Goal: Complete application form

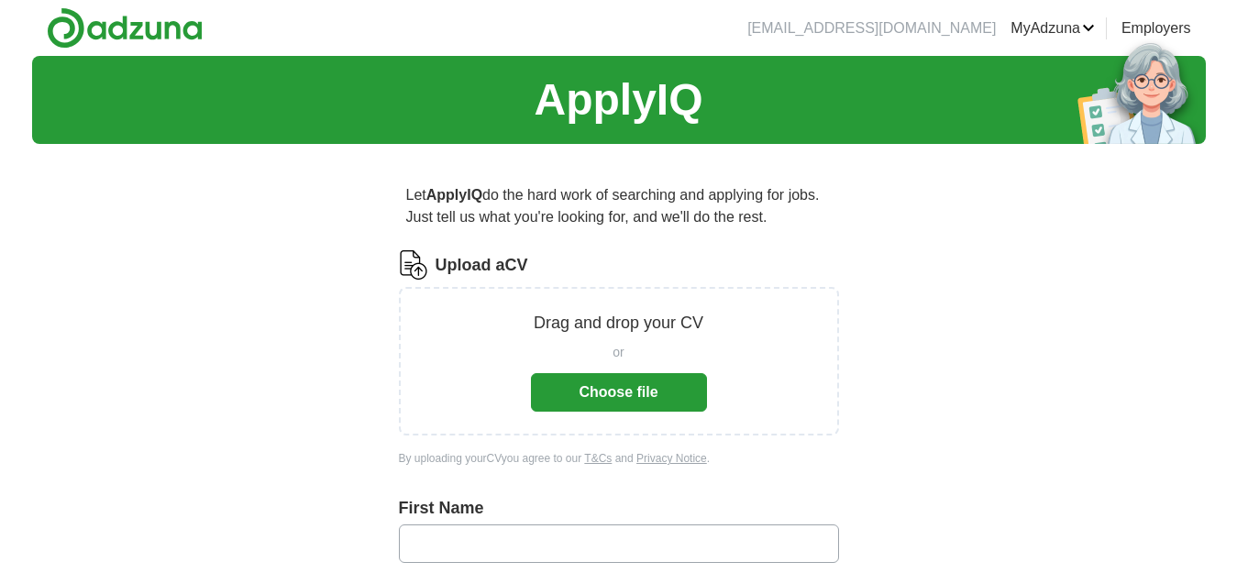
click at [607, 406] on button "Choose file" at bounding box center [619, 392] width 176 height 39
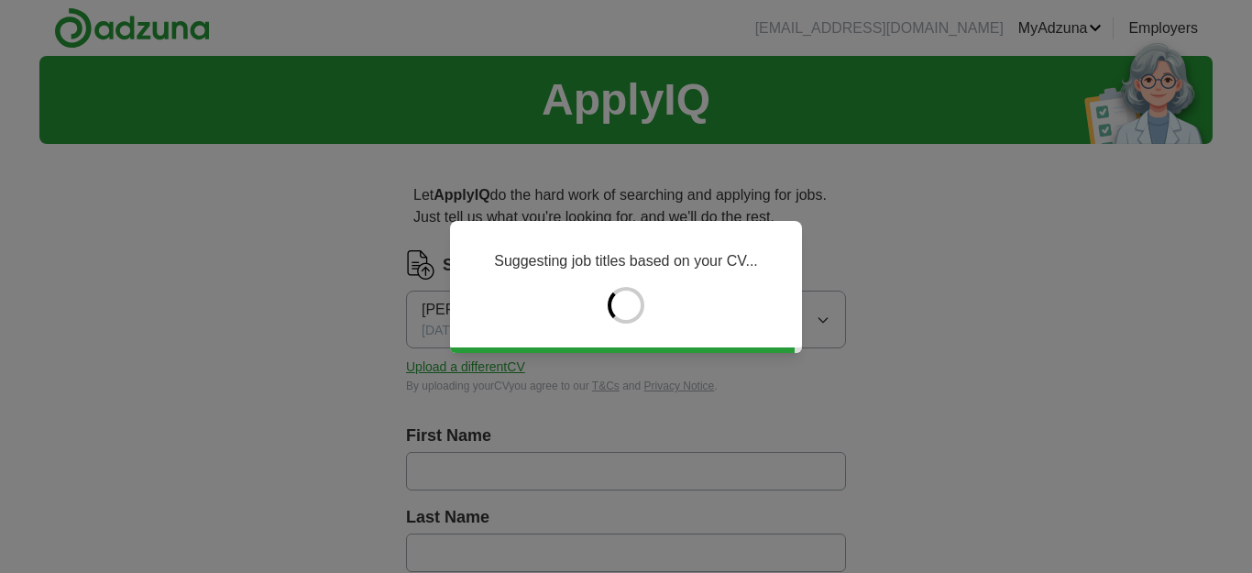
type input "****"
type input "*********"
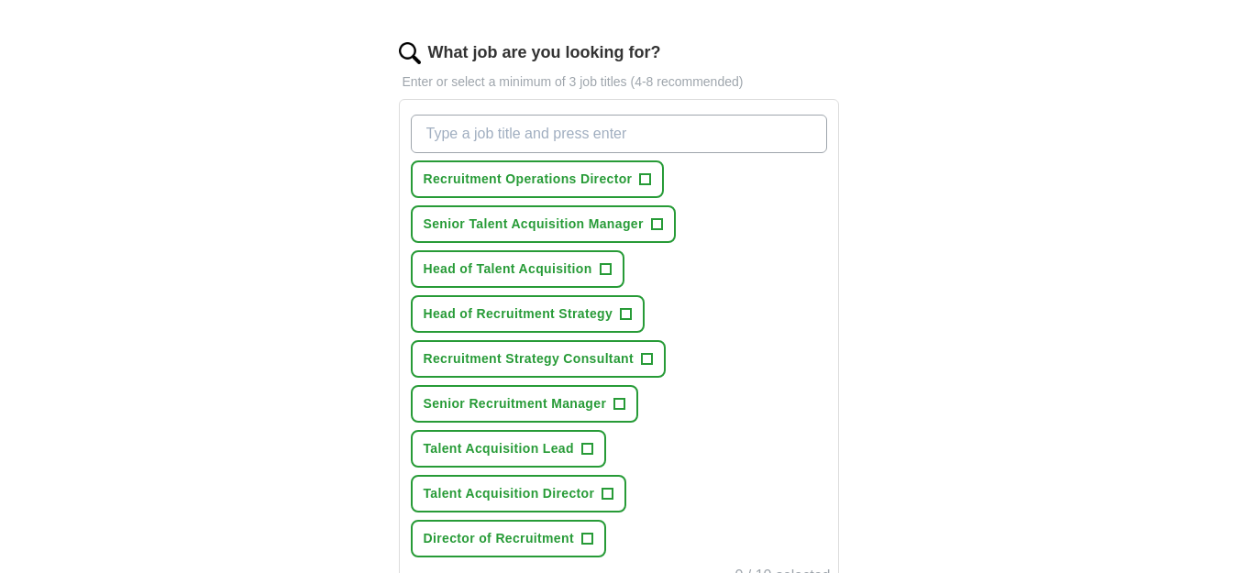
scroll to position [580, 0]
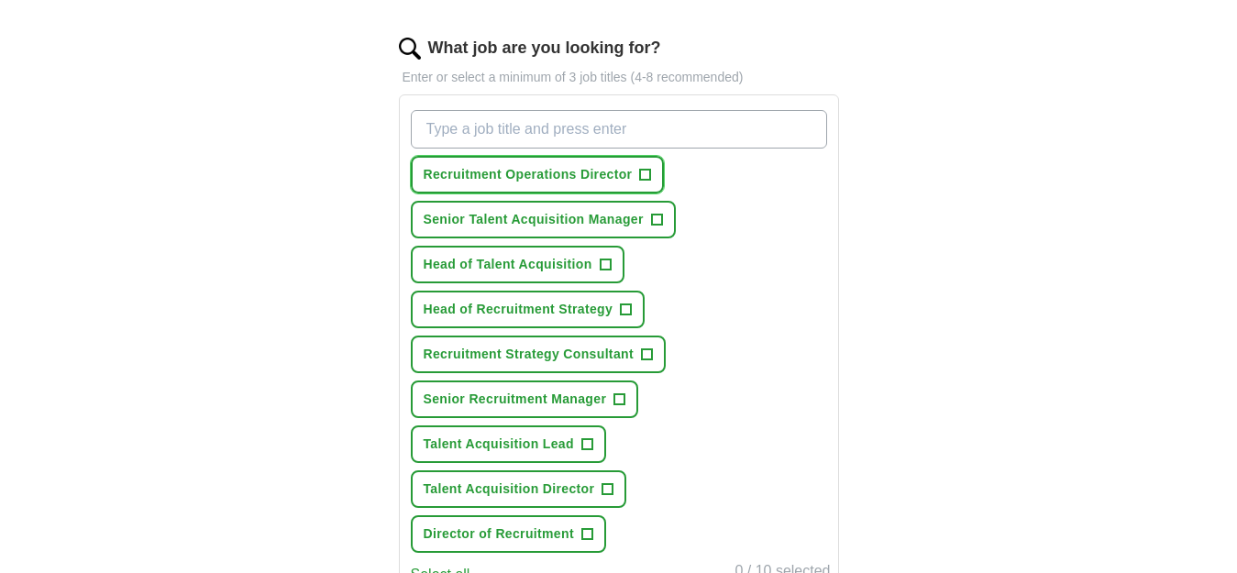
click at [568, 176] on span "Recruitment Operations Director" at bounding box center [528, 174] width 209 height 19
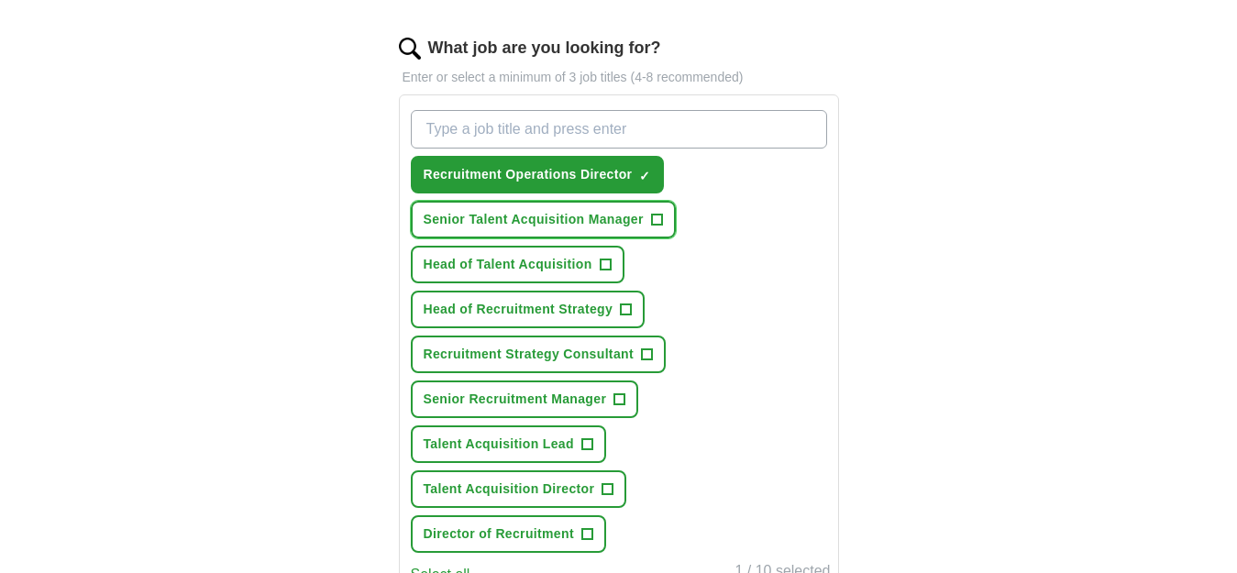
click at [590, 210] on span "Senior Talent Acquisition Manager" at bounding box center [534, 219] width 220 height 19
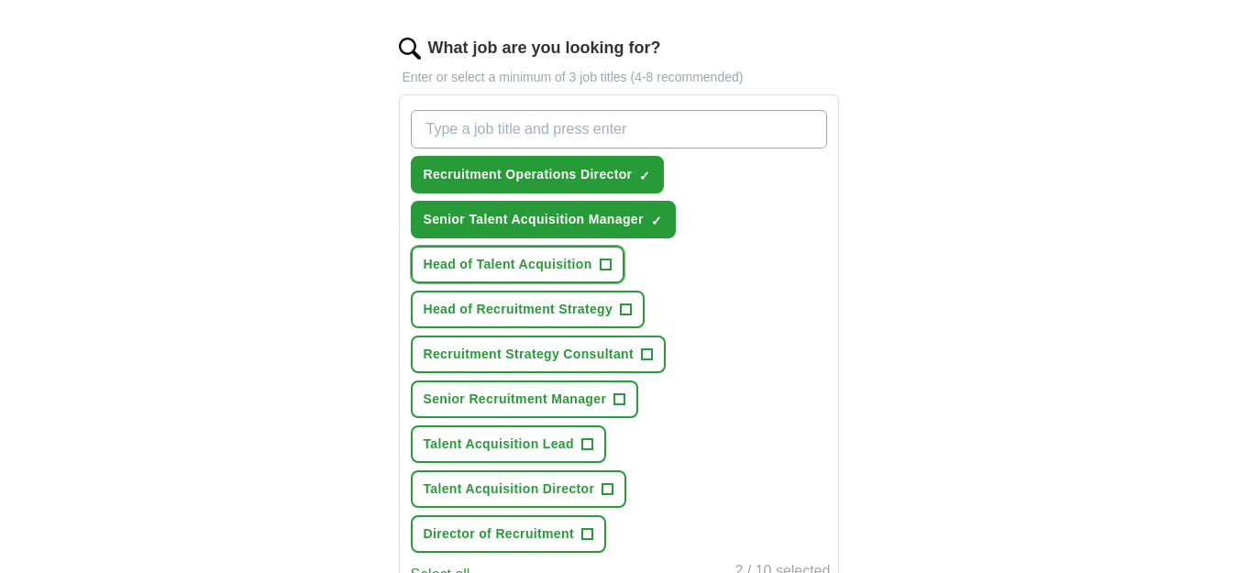
click at [571, 253] on button "Head of Talent Acquisition +" at bounding box center [518, 265] width 214 height 38
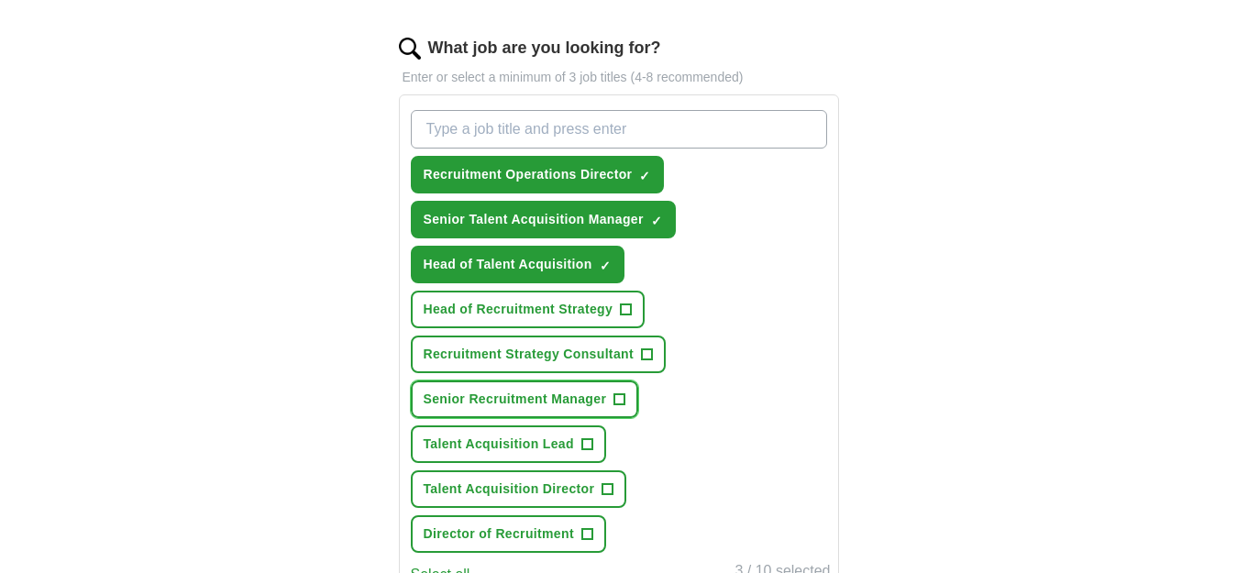
click at [578, 394] on span "Senior Recruitment Manager" at bounding box center [515, 399] width 183 height 19
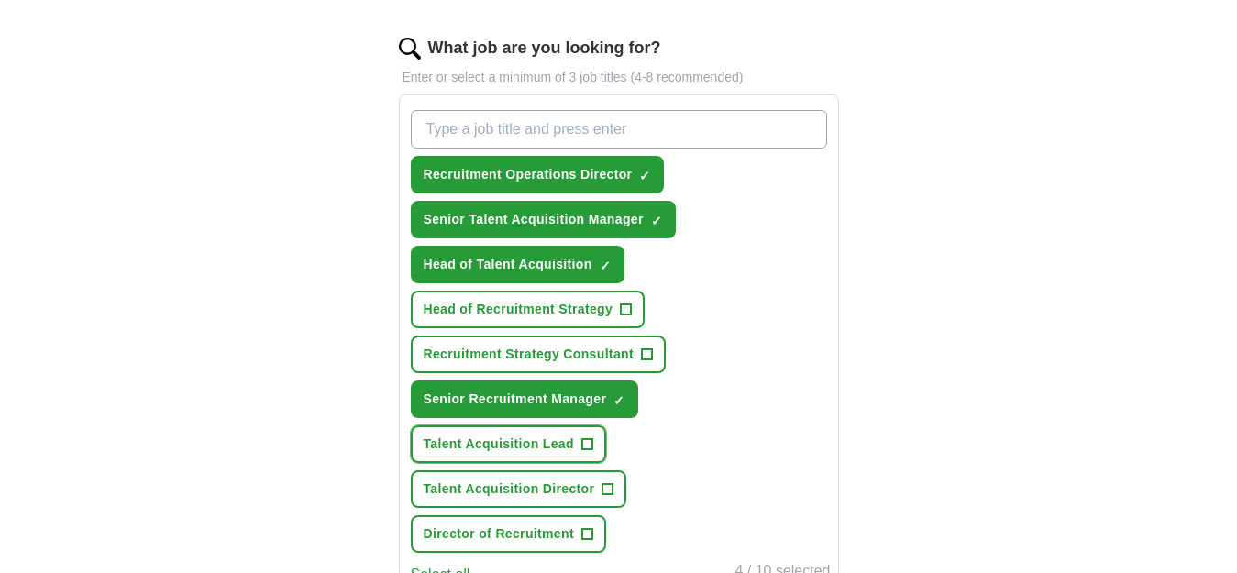
click at [556, 444] on span "Talent Acquisition Lead" at bounding box center [499, 444] width 150 height 19
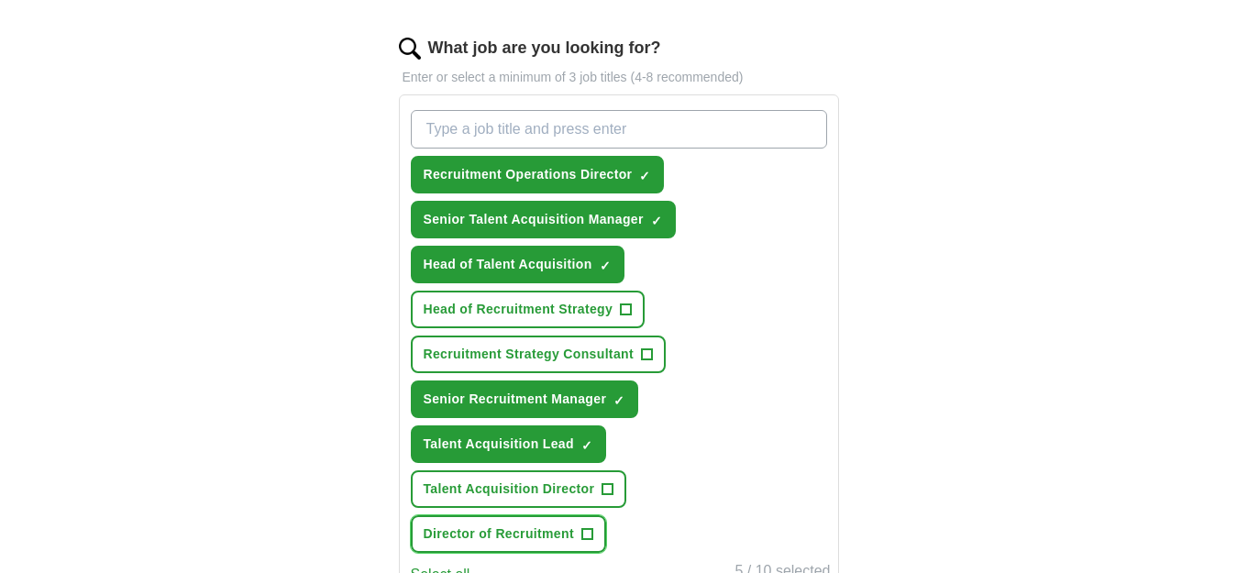
click at [563, 537] on span "Director of Recruitment" at bounding box center [499, 533] width 150 height 19
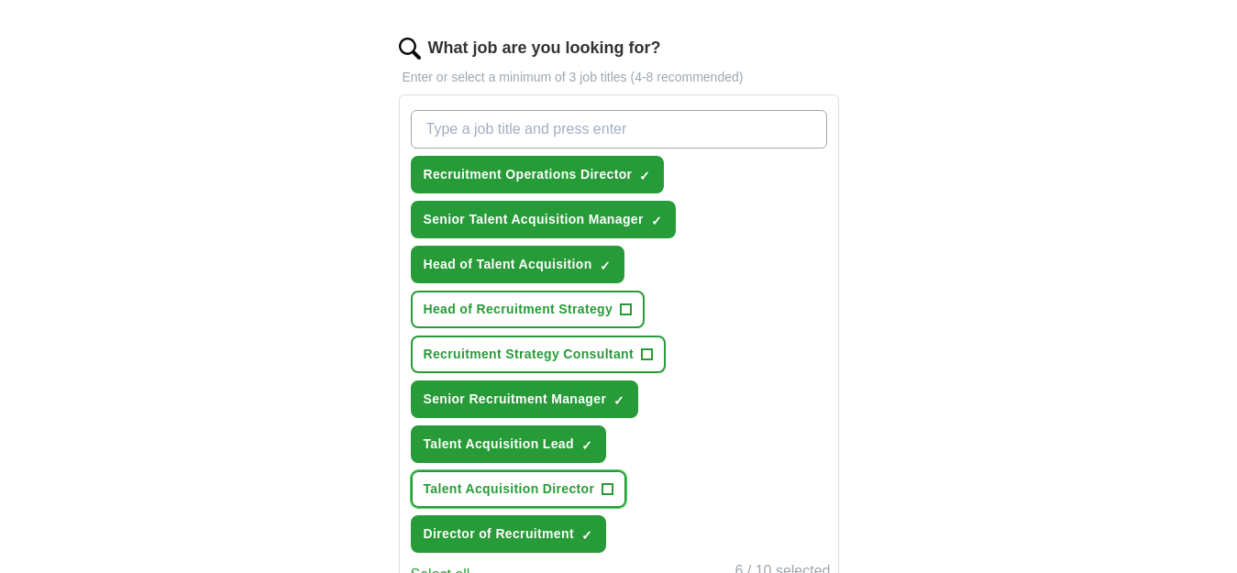
click at [555, 492] on span "Talent Acquisition Director" at bounding box center [509, 488] width 171 height 19
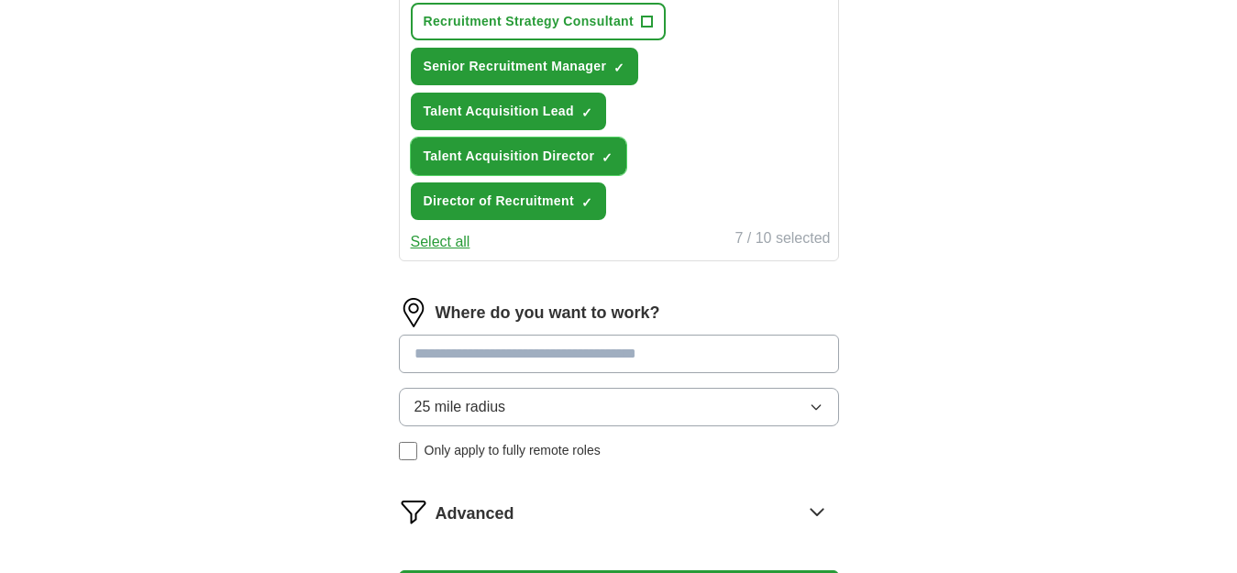
scroll to position [917, 0]
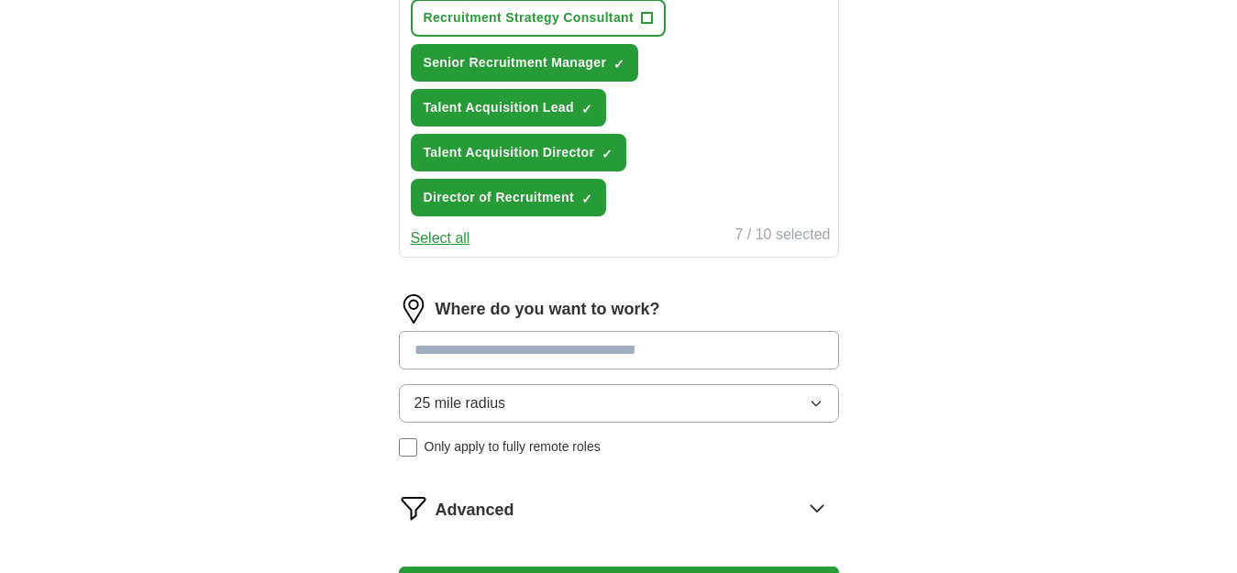
click at [578, 360] on input at bounding box center [619, 350] width 440 height 39
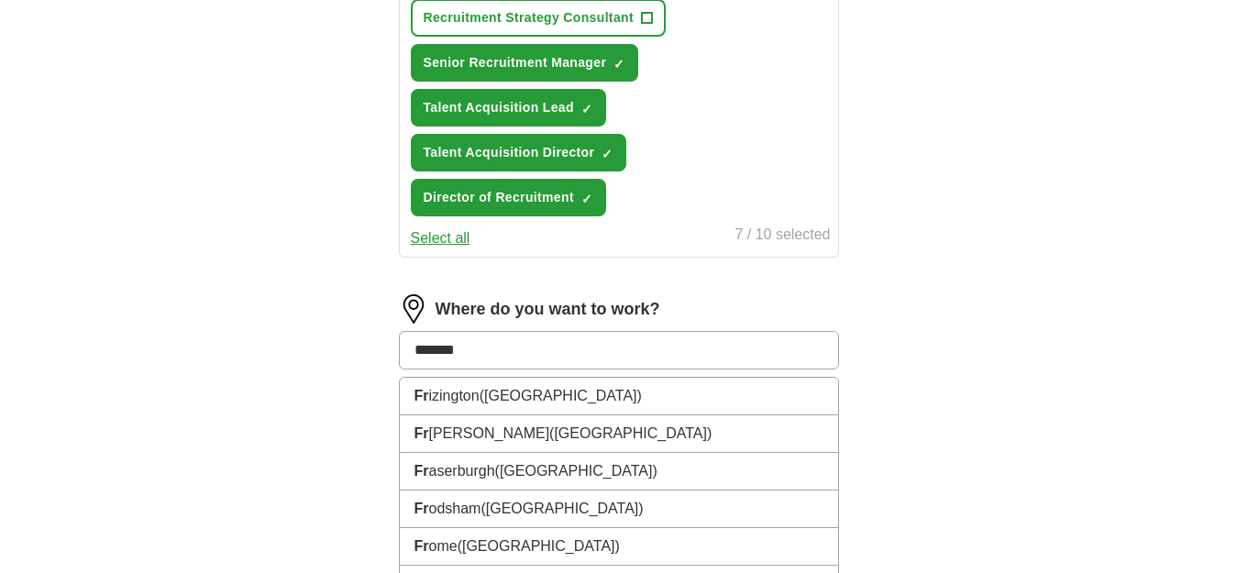
type input "********"
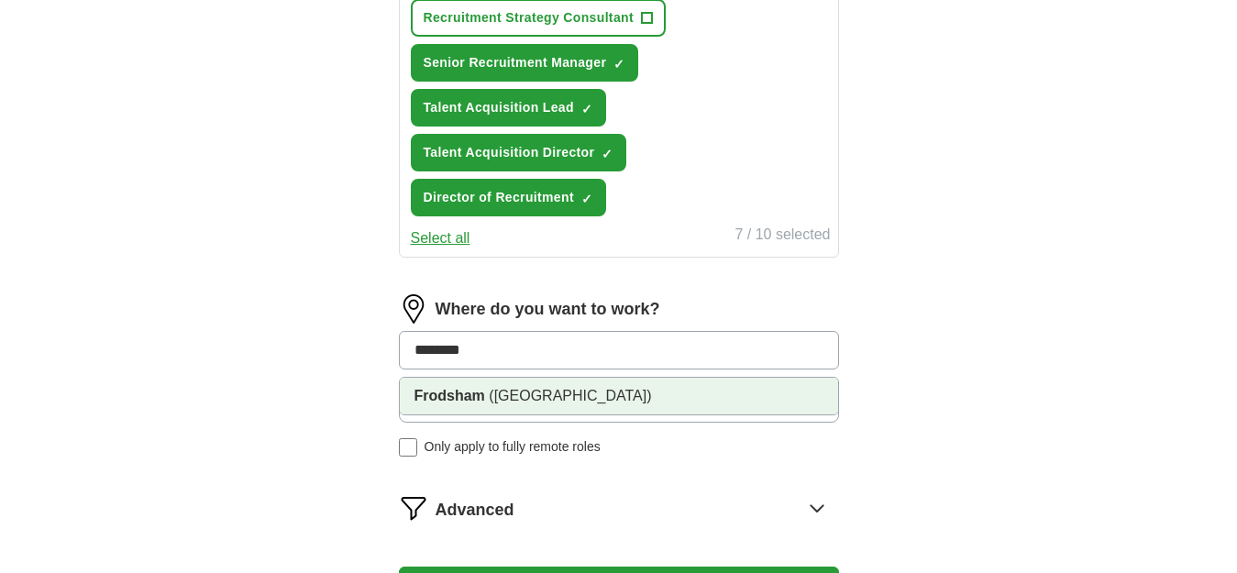
click at [556, 389] on span "([GEOGRAPHIC_DATA])" at bounding box center [570, 396] width 162 height 16
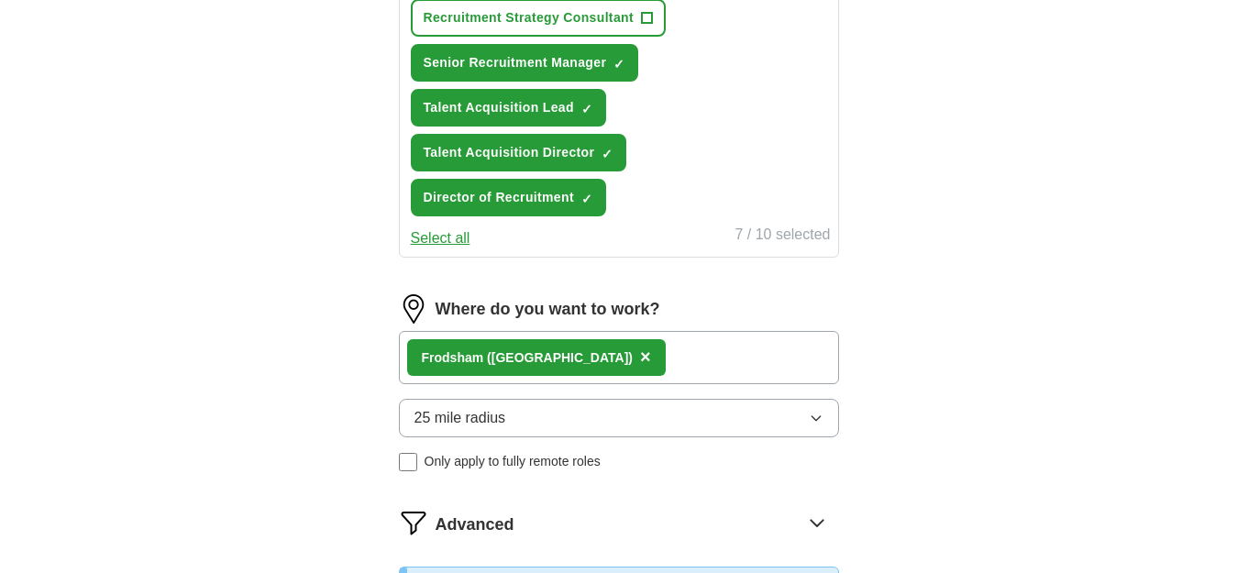
click at [532, 423] on button "25 mile radius" at bounding box center [619, 418] width 440 height 39
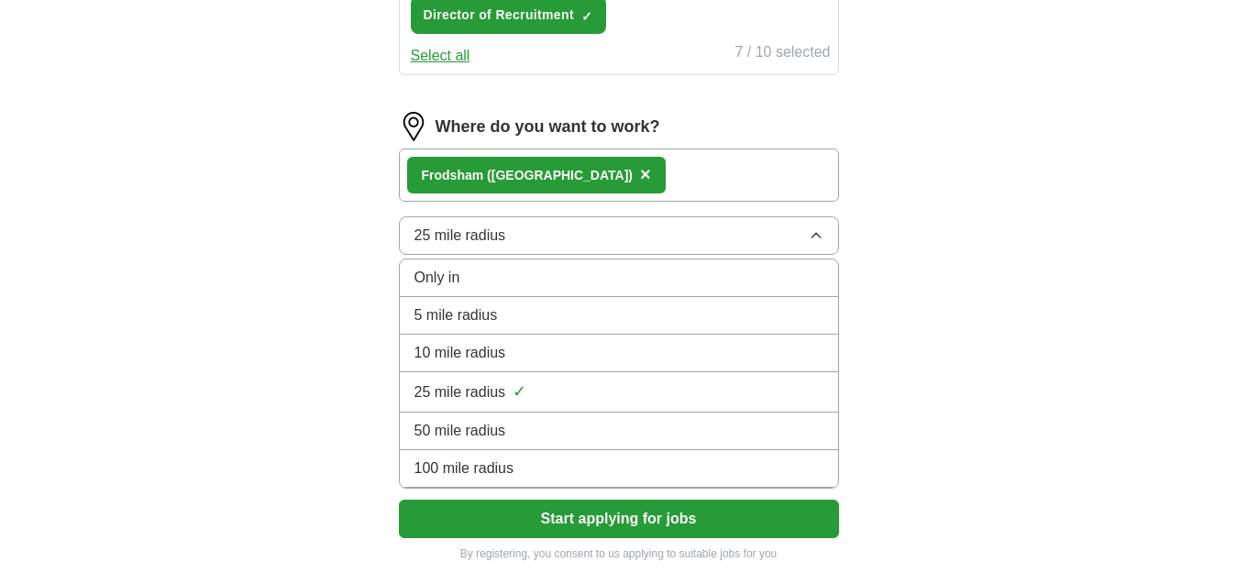
scroll to position [1094, 0]
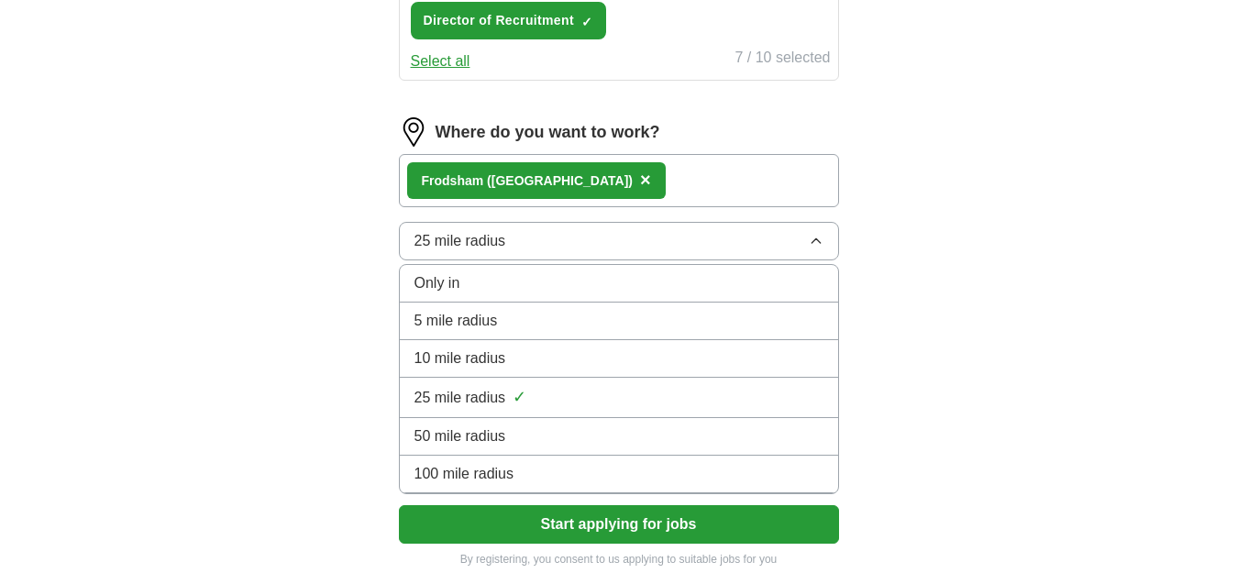
click at [501, 433] on span "50 mile radius" at bounding box center [460, 436] width 92 height 22
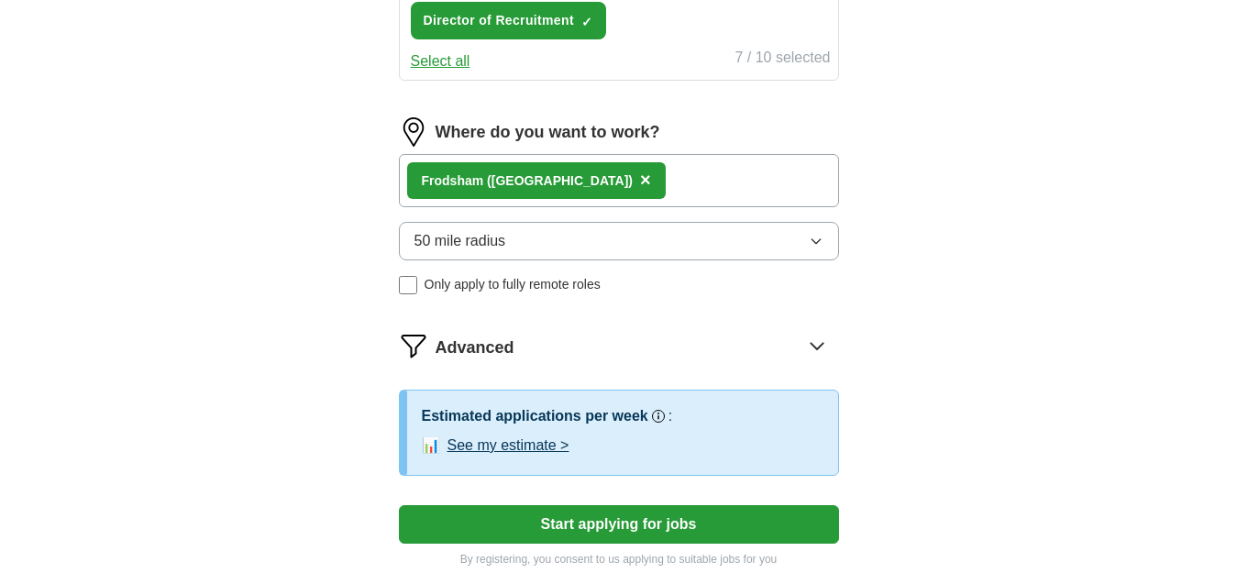
click at [462, 335] on div "Advanced" at bounding box center [636, 345] width 403 height 29
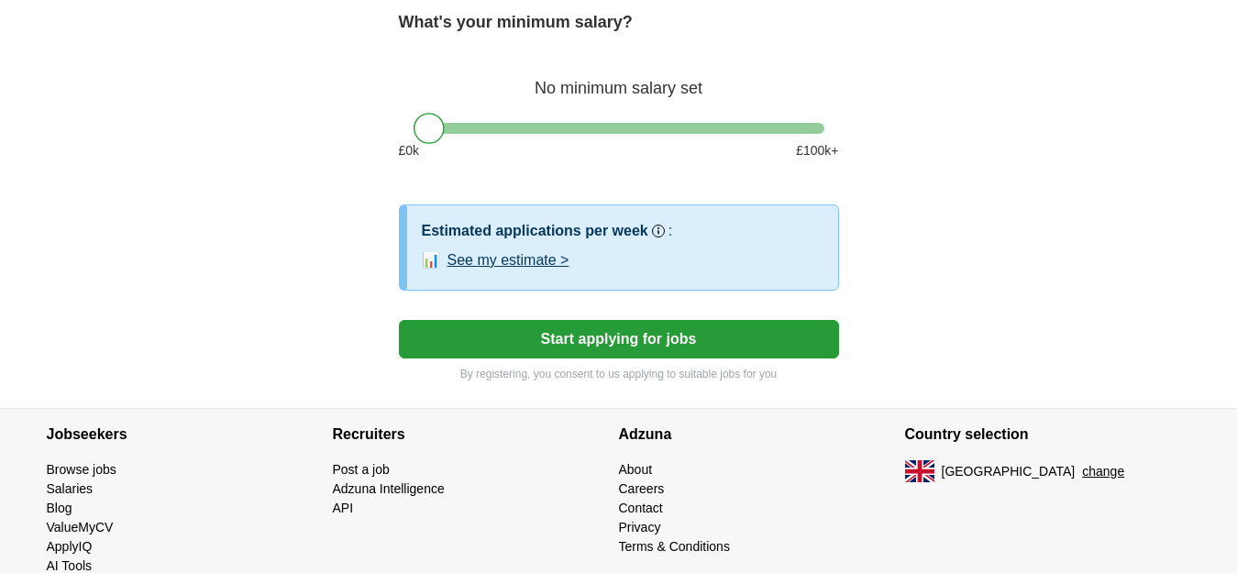
scroll to position [1460, 0]
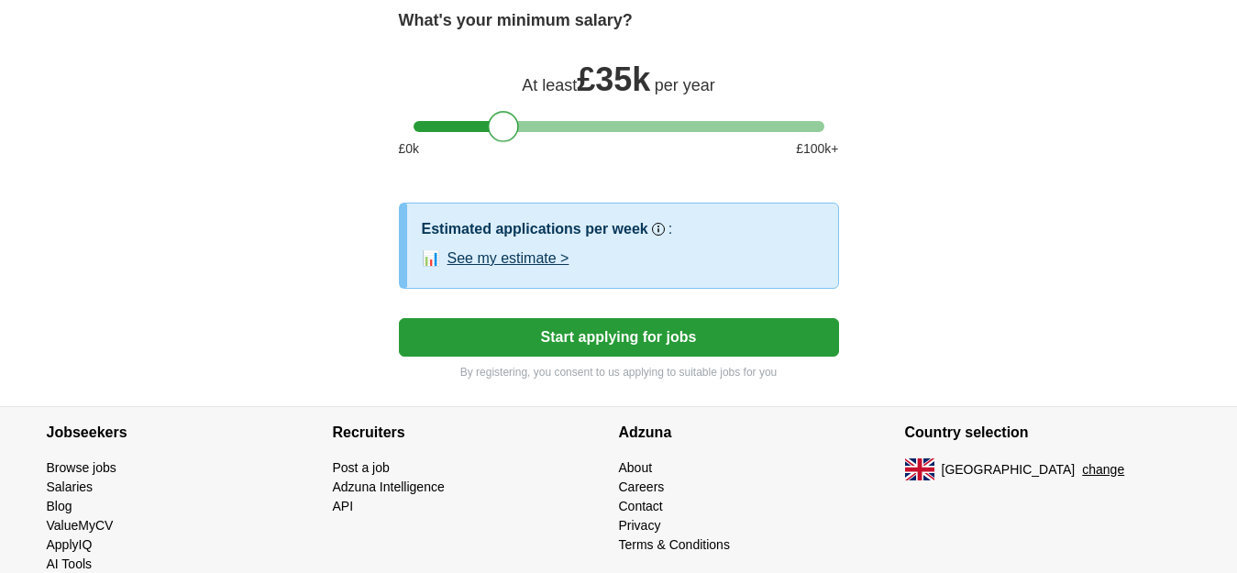
drag, startPoint x: 436, startPoint y: 121, endPoint x: 512, endPoint y: 120, distance: 76.1
click at [512, 120] on div at bounding box center [503, 126] width 31 height 31
click at [480, 258] on button "See my estimate >" at bounding box center [508, 259] width 122 height 22
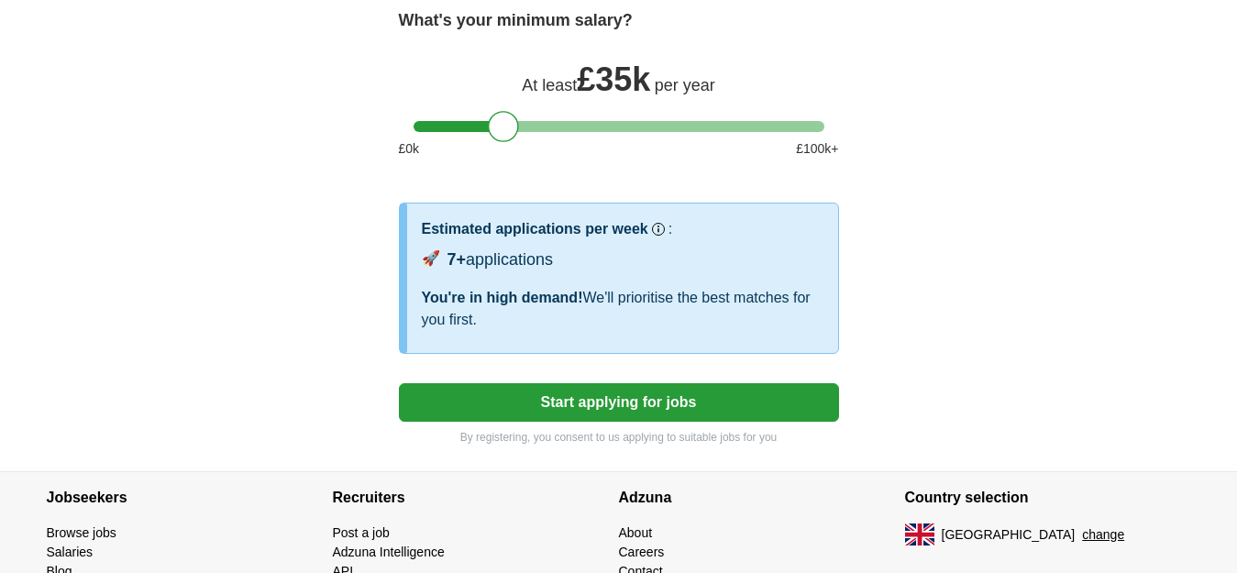
click at [607, 393] on button "Start applying for jobs" at bounding box center [619, 402] width 440 height 39
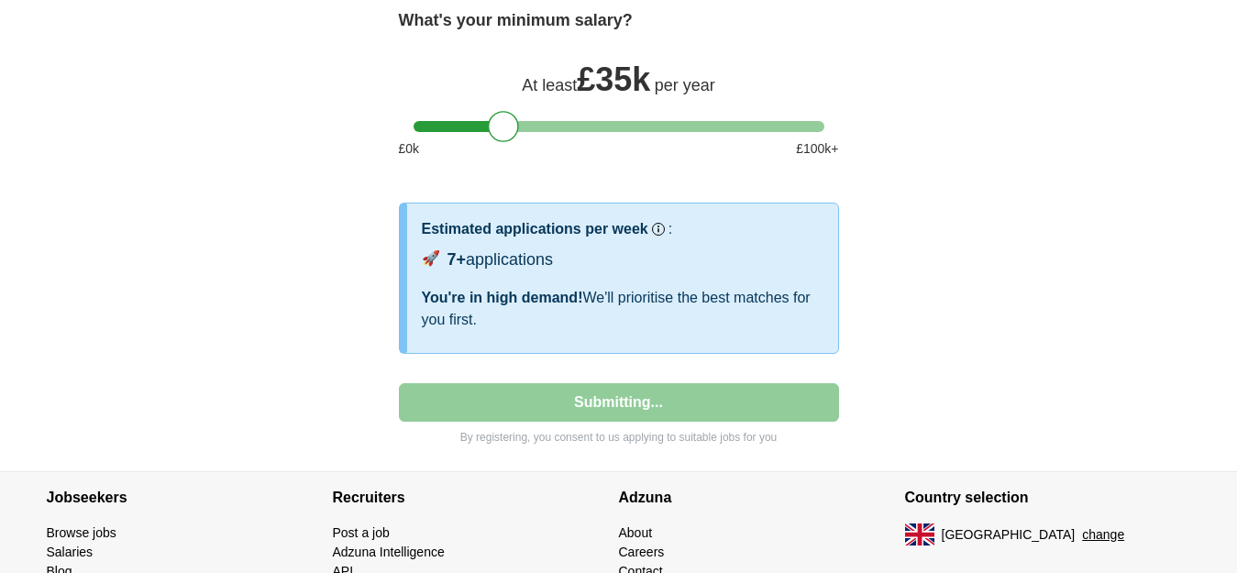
select select "**"
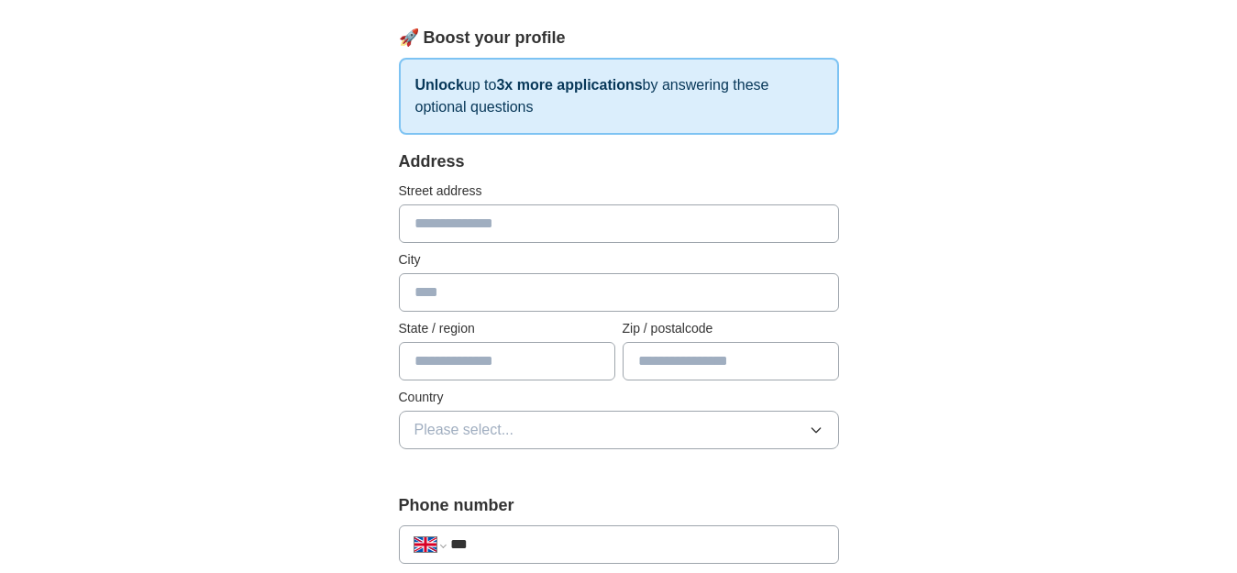
scroll to position [250, 0]
click at [468, 289] on input "text" at bounding box center [619, 291] width 440 height 39
type input "********"
type input "*******"
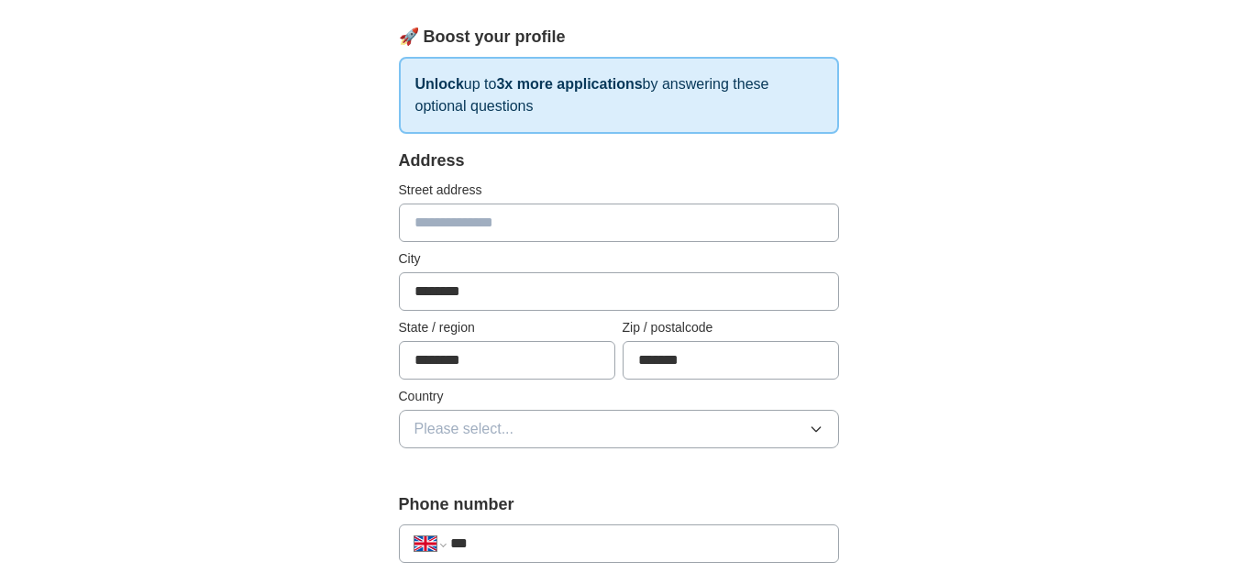
click at [587, 429] on button "Please select..." at bounding box center [619, 429] width 440 height 39
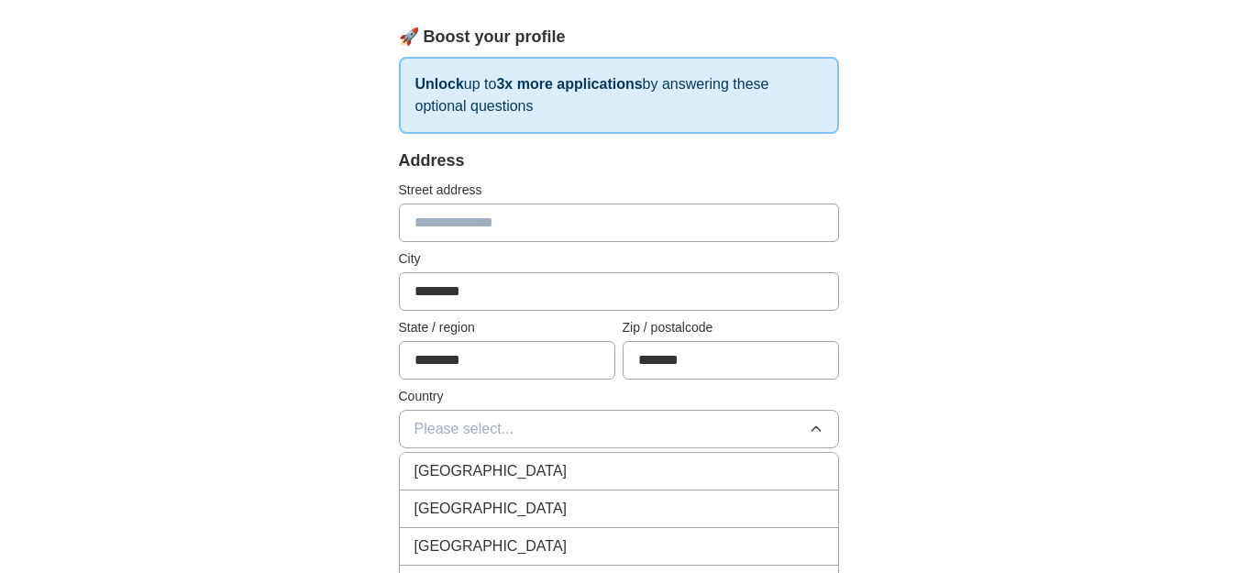
click at [568, 456] on li "[GEOGRAPHIC_DATA]" at bounding box center [619, 472] width 438 height 38
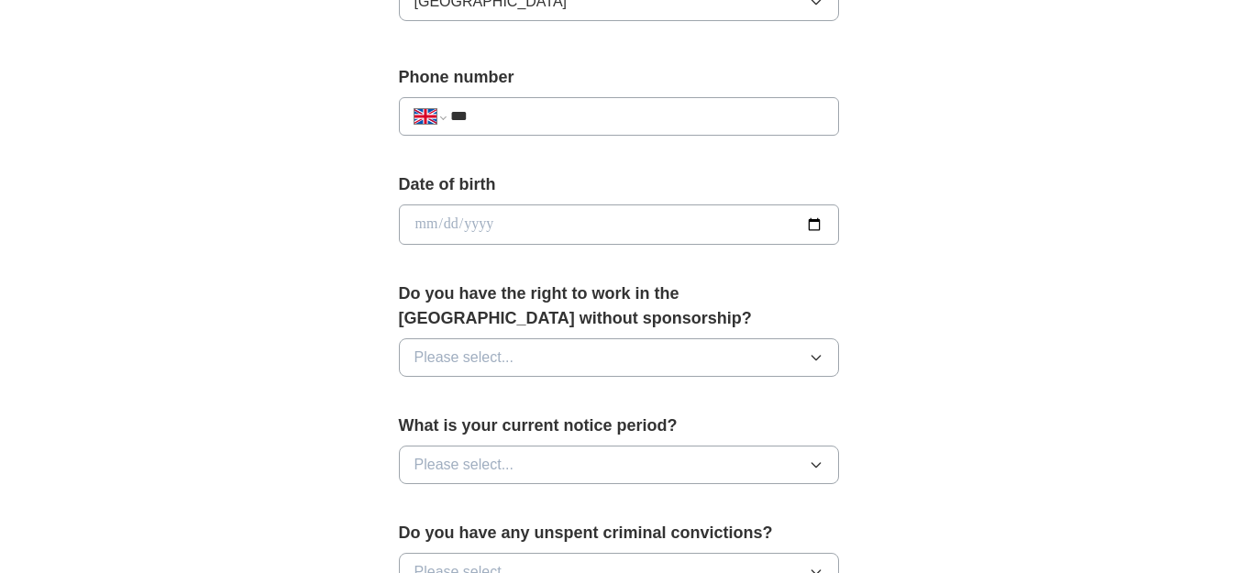
scroll to position [690, 0]
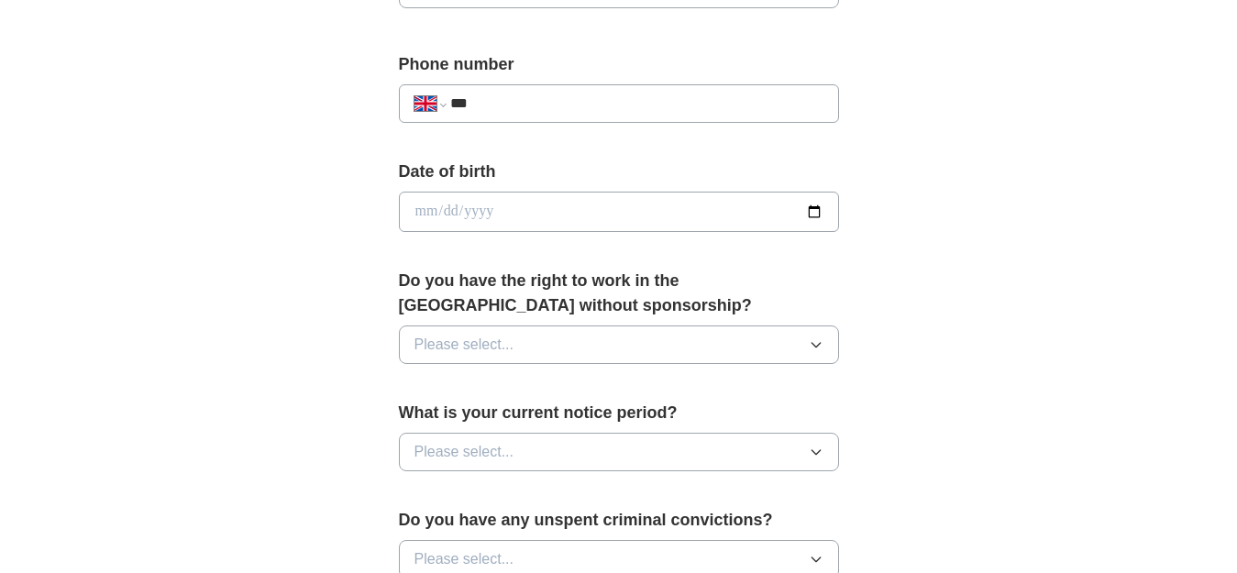
click at [576, 101] on input "***" at bounding box center [636, 104] width 372 height 22
type input "**********"
click at [429, 204] on input "date" at bounding box center [619, 212] width 440 height 40
type input "**********"
click at [494, 346] on span "Please select..." at bounding box center [464, 345] width 100 height 22
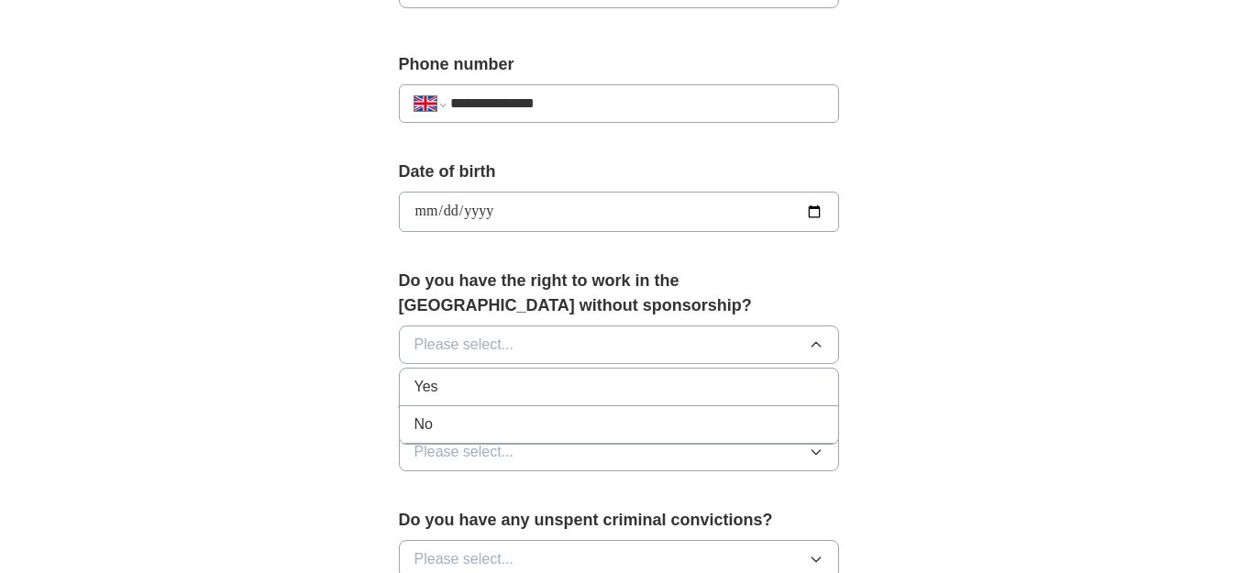
click at [497, 380] on div "Yes" at bounding box center [618, 387] width 409 height 22
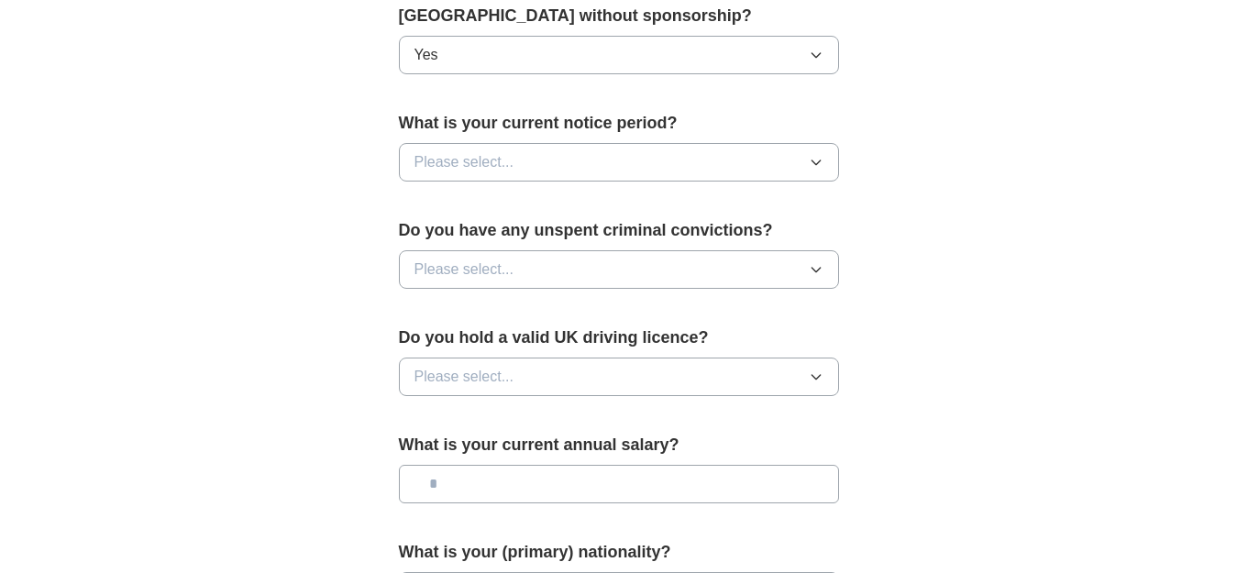
scroll to position [984, 0]
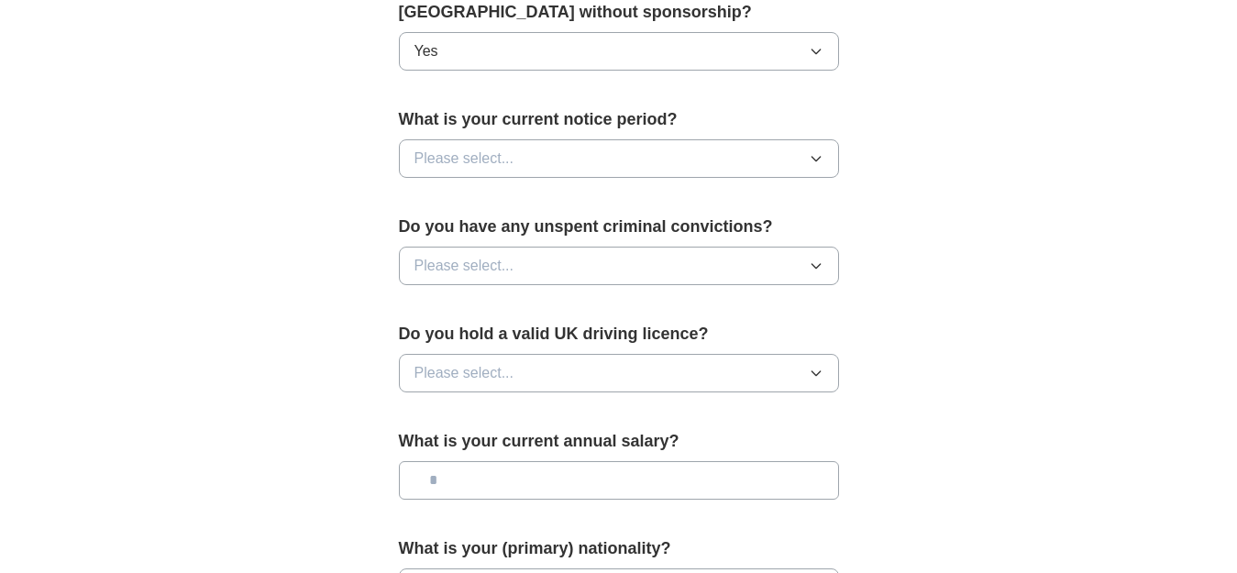
click at [570, 171] on button "Please select..." at bounding box center [619, 158] width 440 height 39
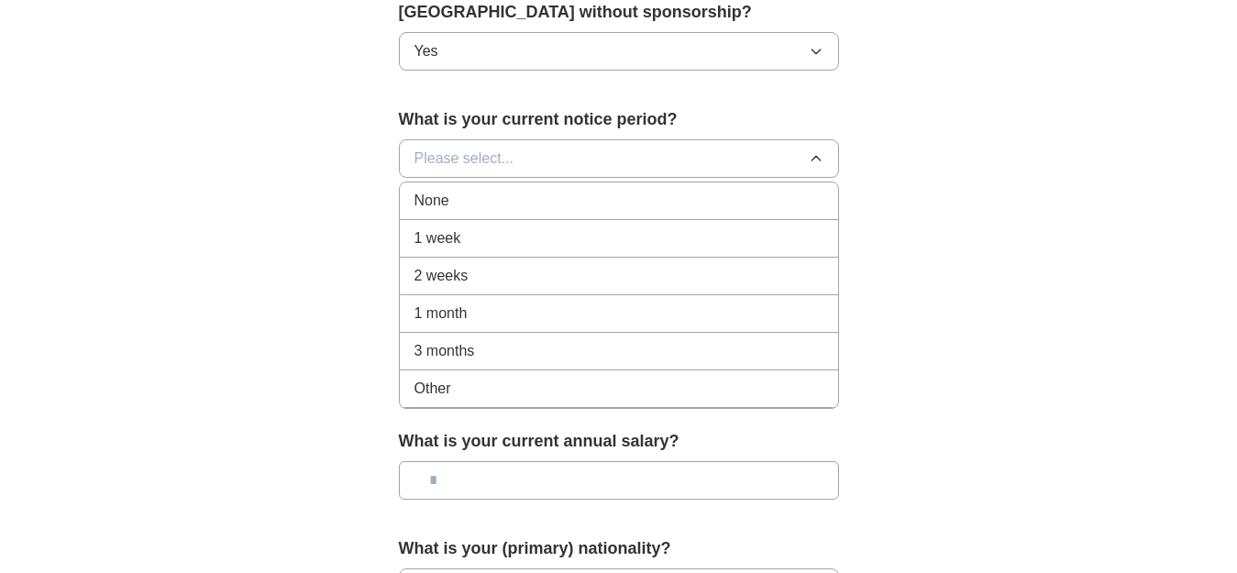
click at [538, 203] on div "None" at bounding box center [618, 201] width 409 height 22
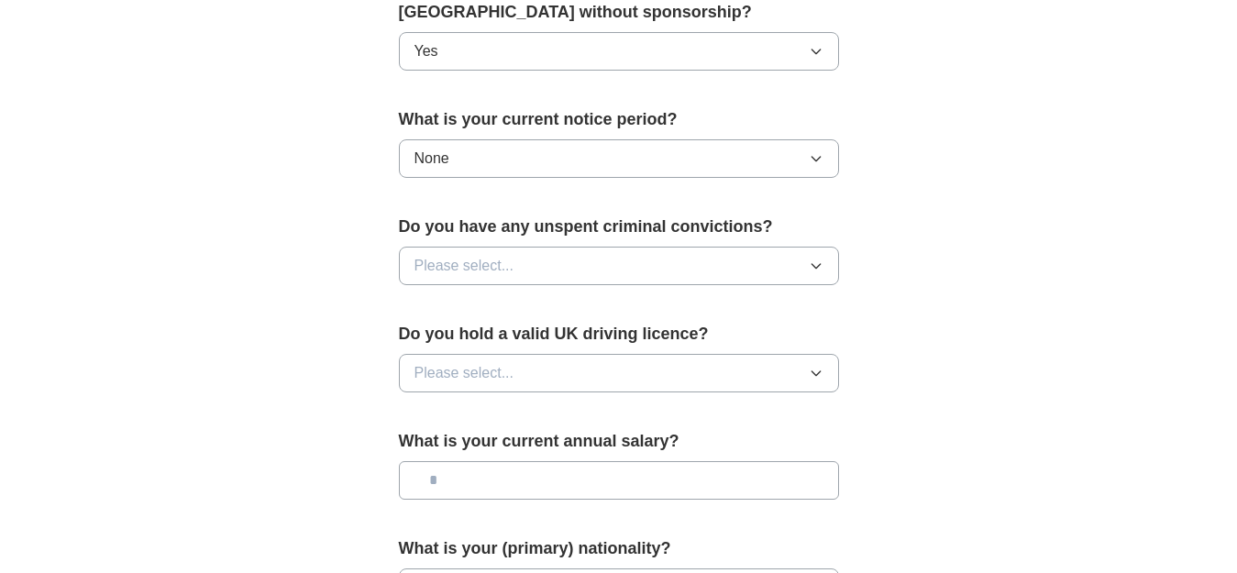
click at [550, 248] on button "Please select..." at bounding box center [619, 266] width 440 height 39
click at [530, 333] on li "No" at bounding box center [619, 346] width 438 height 38
click at [544, 369] on button "Please select..." at bounding box center [619, 373] width 440 height 39
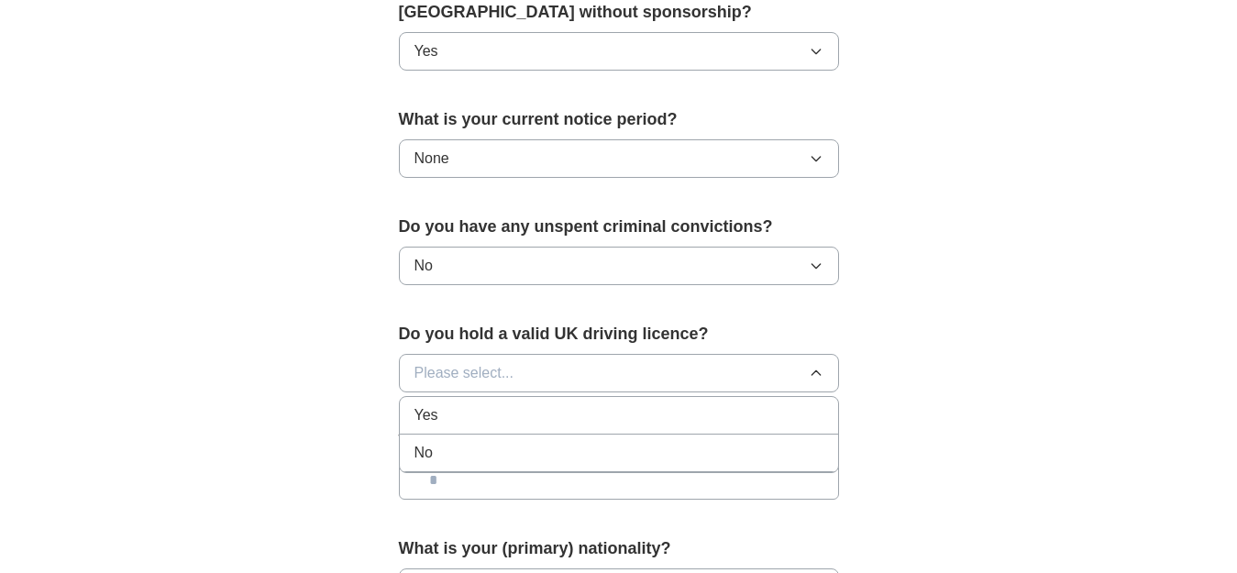
click at [538, 402] on li "Yes" at bounding box center [619, 416] width 438 height 38
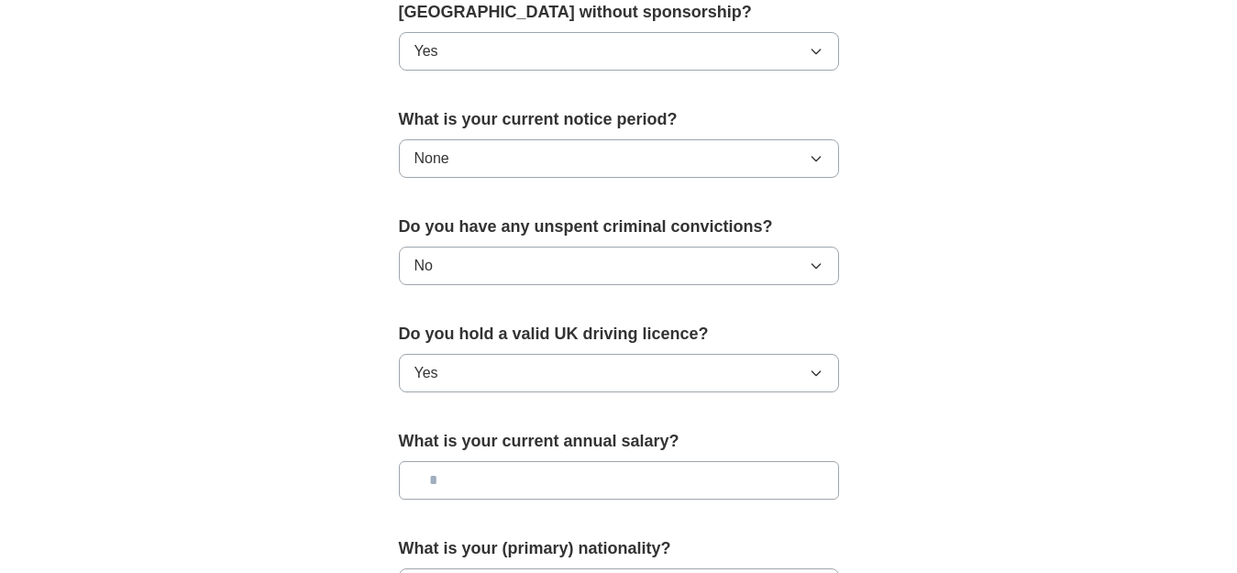
click at [513, 468] on input "text" at bounding box center [619, 480] width 440 height 39
type input "*******"
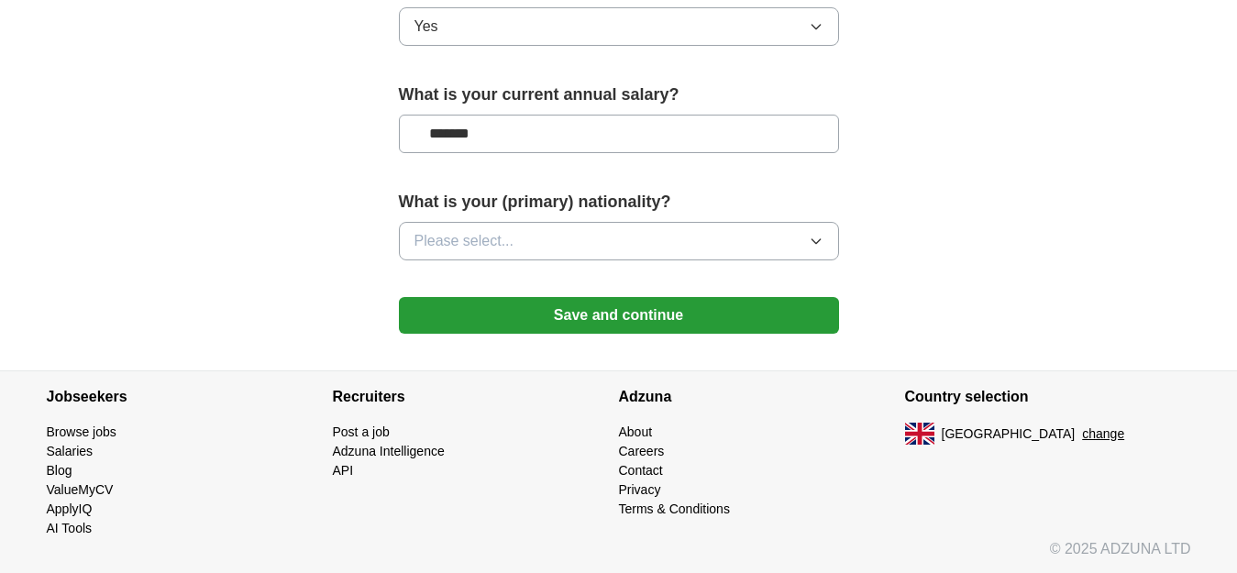
scroll to position [1332, 0]
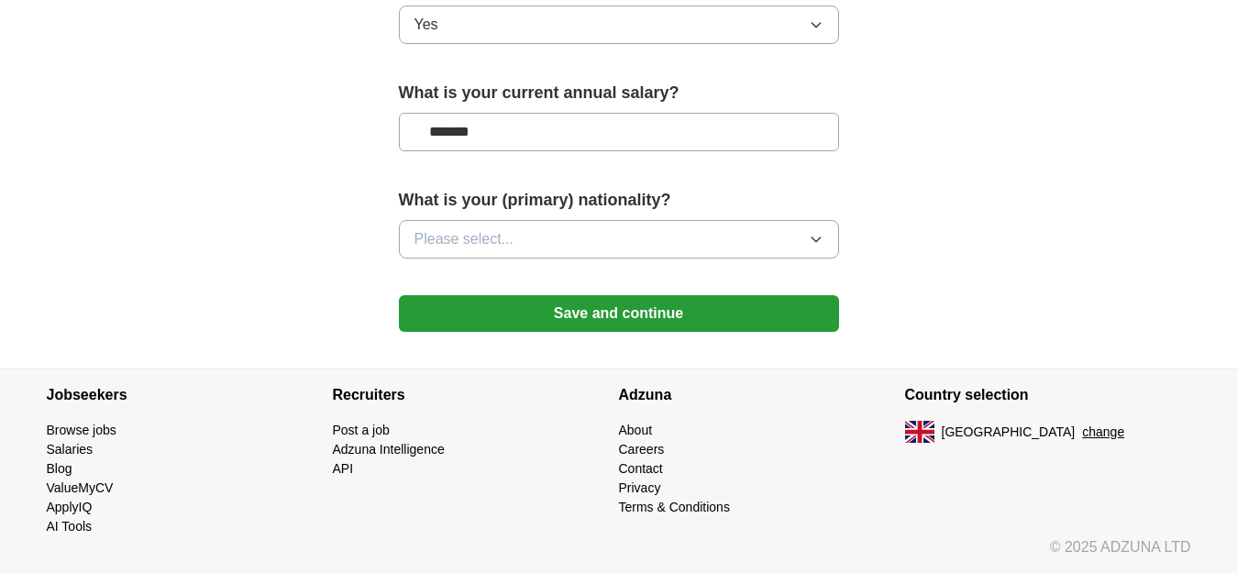
click at [490, 234] on span "Please select..." at bounding box center [464, 239] width 100 height 22
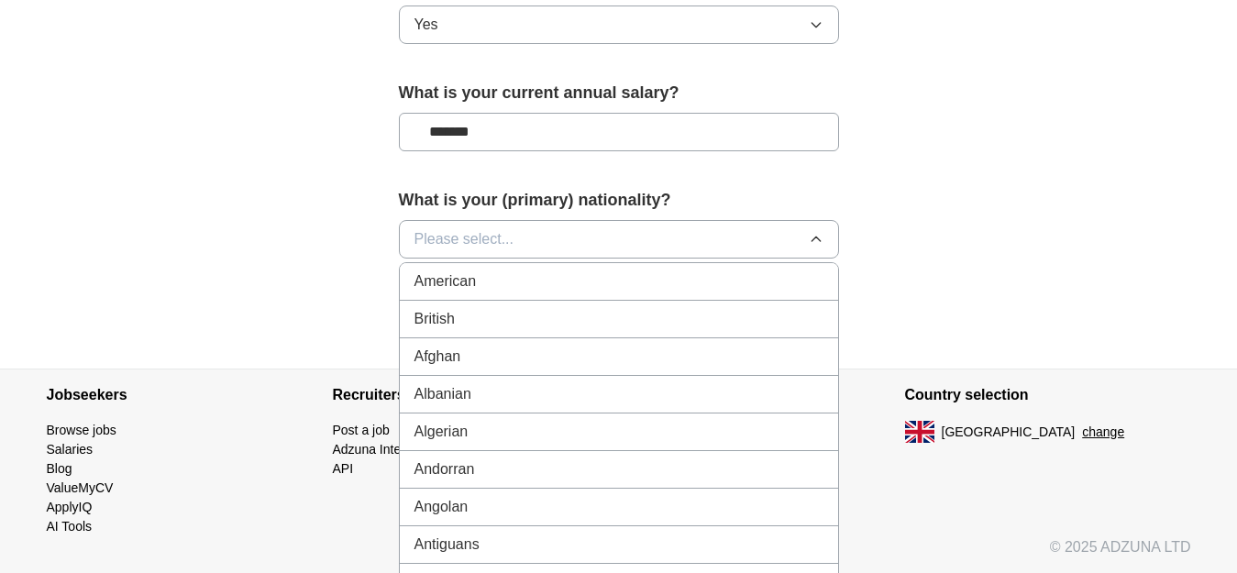
click at [505, 310] on div "British" at bounding box center [618, 319] width 409 height 22
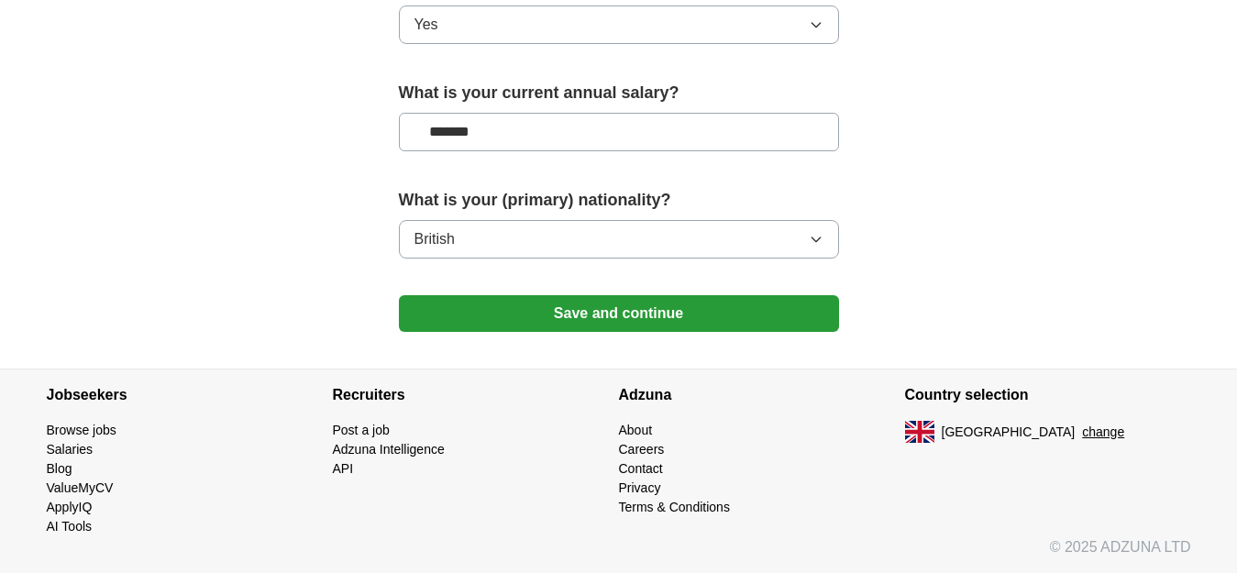
click at [541, 310] on button "Save and continue" at bounding box center [619, 313] width 440 height 37
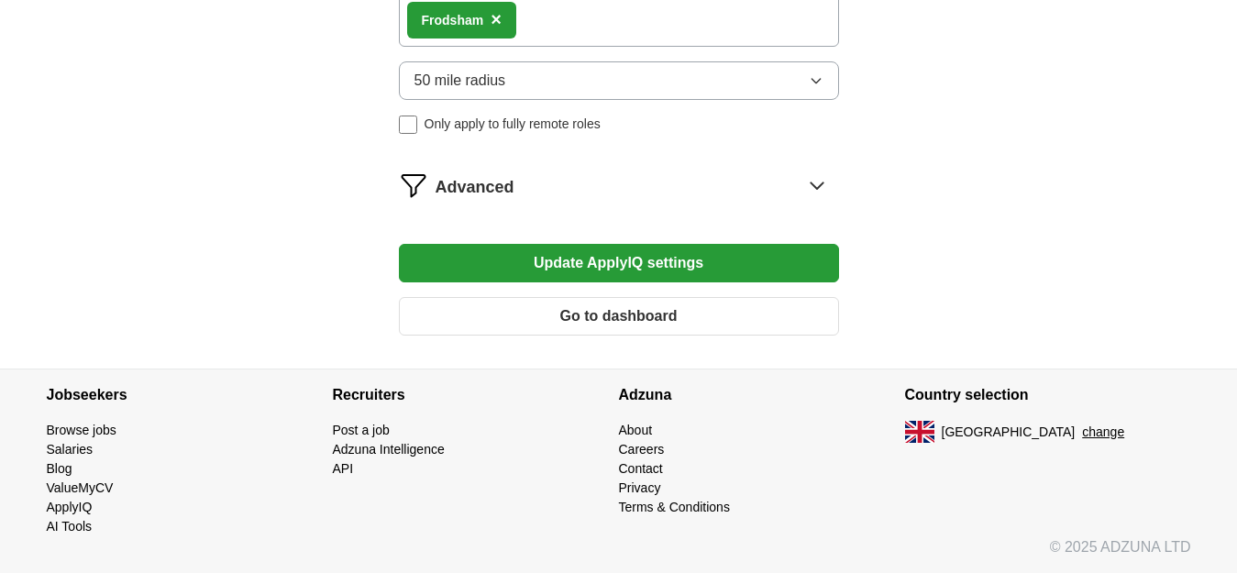
scroll to position [1254, 0]
click at [468, 193] on span "Advanced" at bounding box center [474, 187] width 79 height 25
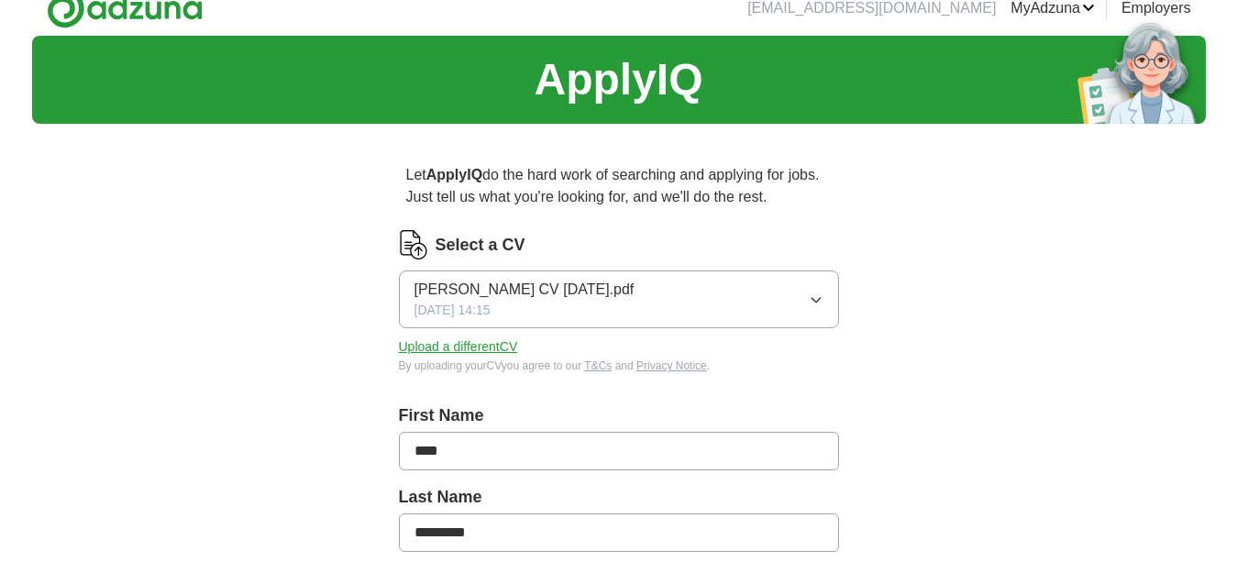
scroll to position [0, 0]
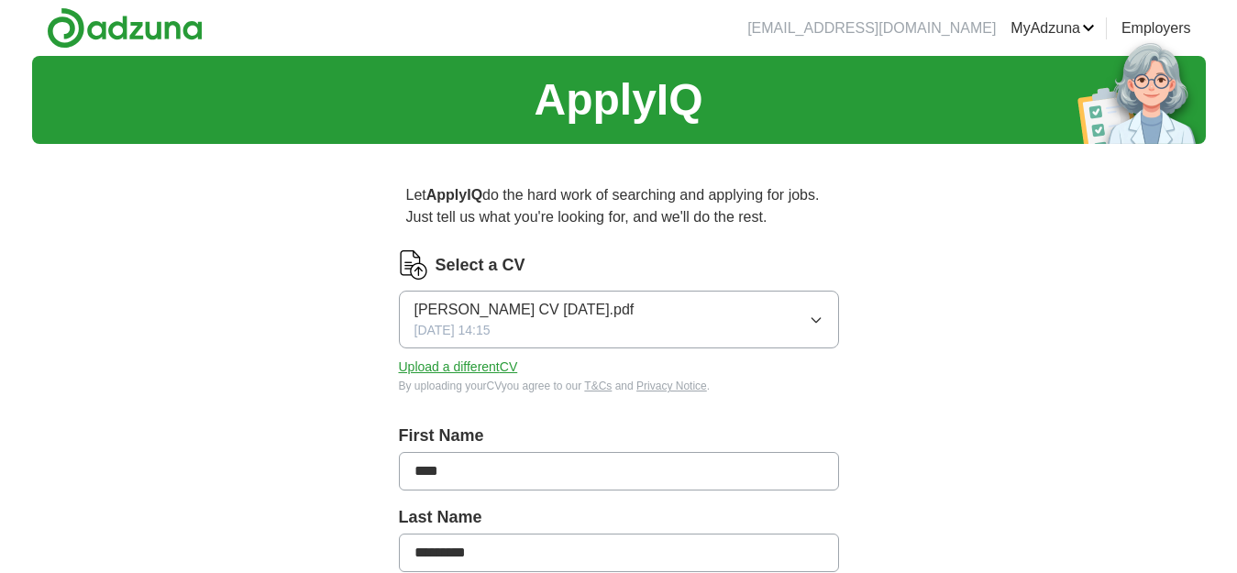
click at [0, 0] on link "CVs" at bounding box center [0, 0] width 0 height 0
